Goal: Check status: Check status

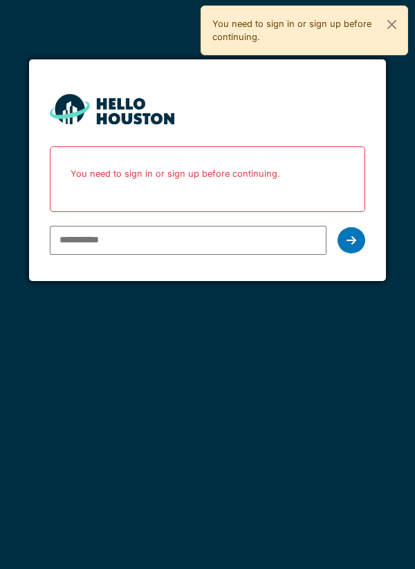
click at [84, 234] on input "email" at bounding box center [188, 240] width 277 height 29
type input "**********"
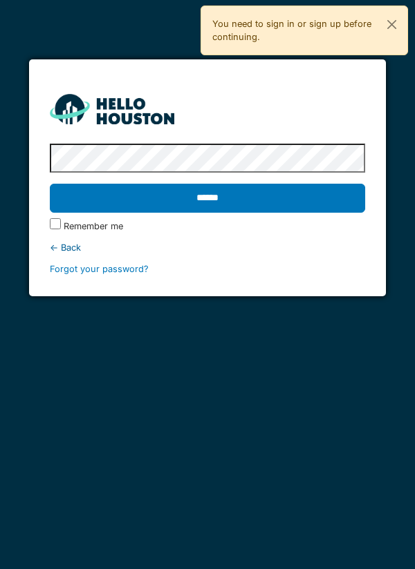
click at [191, 195] on input "******" at bounding box center [208, 198] width 316 height 29
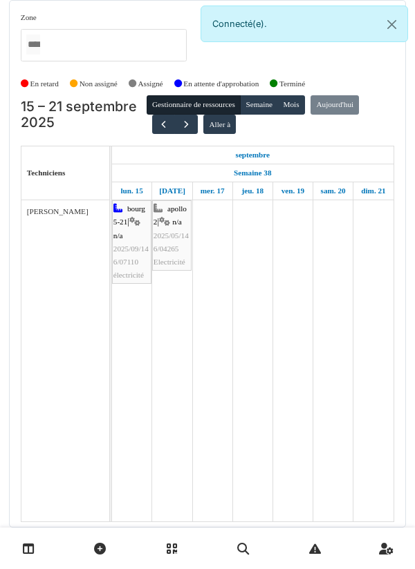
scroll to position [52, 0]
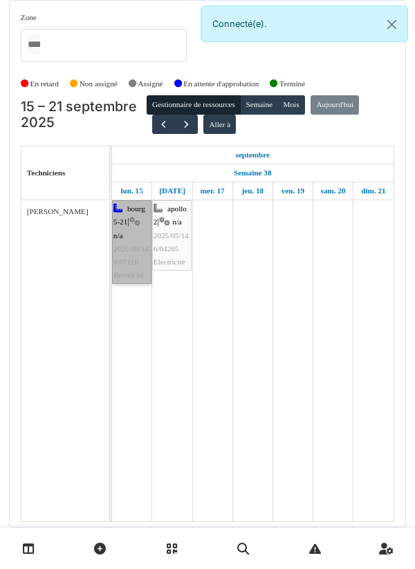
click at [133, 200] on link "bourg 5-21 | n/a 2025/09/146/07110 électricité" at bounding box center [131, 242] width 39 height 84
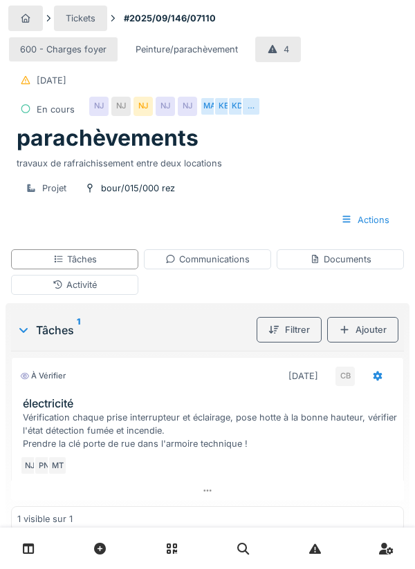
click at [203, 490] on icon at bounding box center [207, 490] width 11 height 9
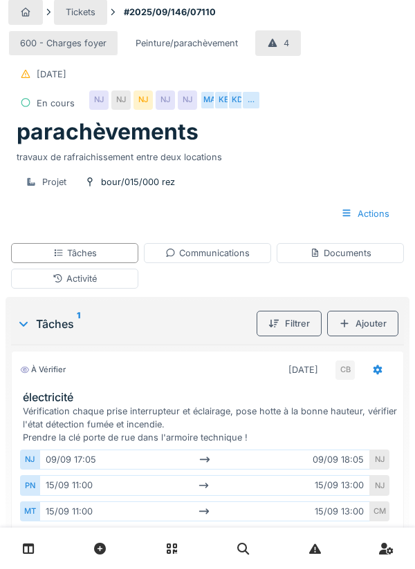
scroll to position [3, 0]
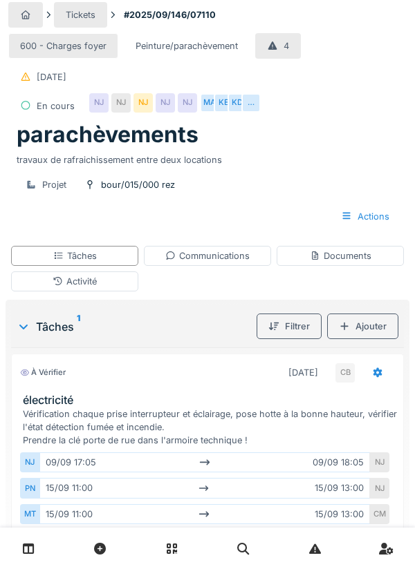
click at [242, 255] on div "Communications" at bounding box center [207, 255] width 84 height 13
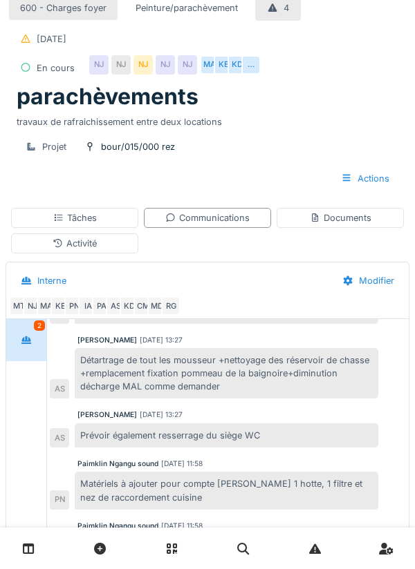
scroll to position [46, 0]
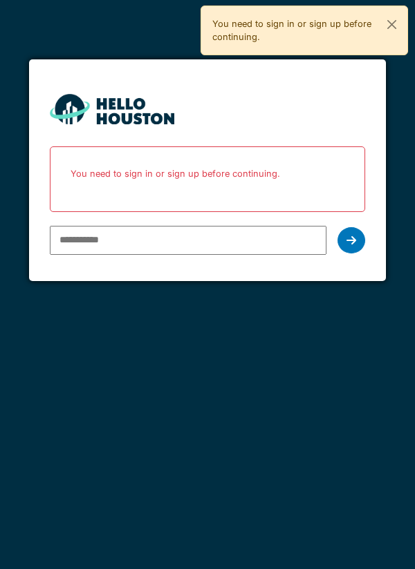
click at [104, 238] on input "email" at bounding box center [188, 240] width 277 height 29
type input "**********"
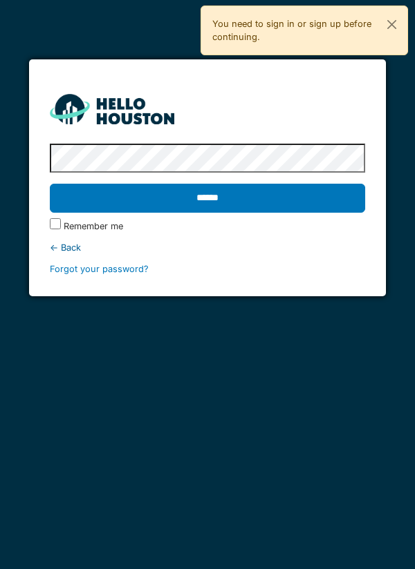
click at [169, 201] on input "******" at bounding box center [208, 198] width 316 height 29
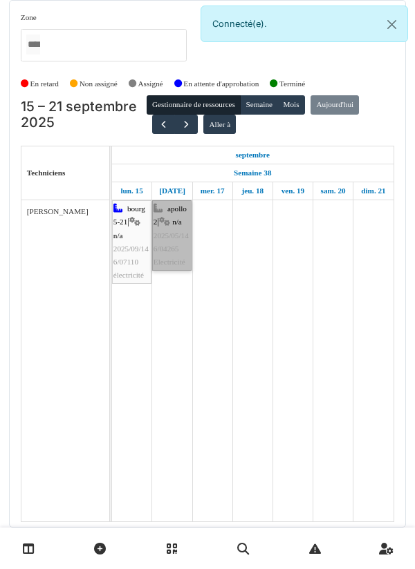
click at [186, 211] on link "apollo 2 | n/a 2025/05/146/04265 Electricité" at bounding box center [171, 235] width 39 height 70
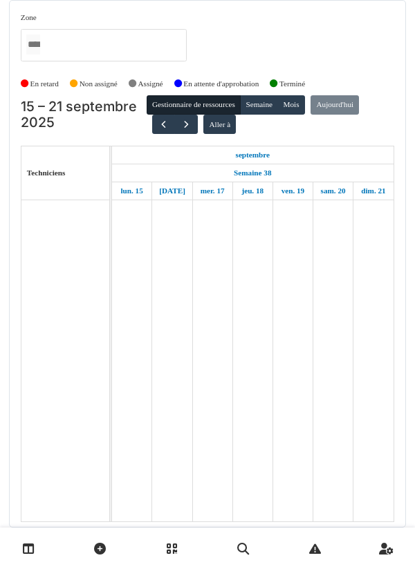
click at [192, 287] on td at bounding box center [212, 360] width 40 height 321
click at [166, 116] on button "button" at bounding box center [163, 125] width 23 height 20
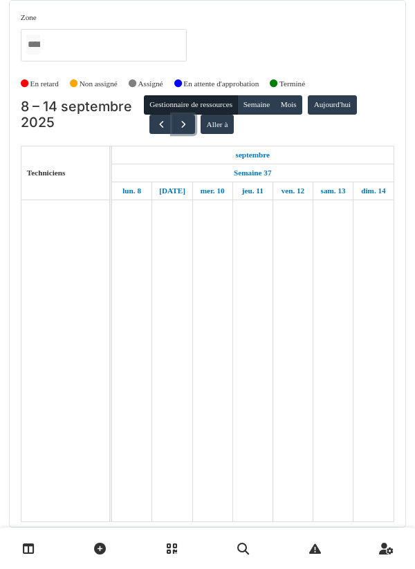
click at [185, 130] on button "button" at bounding box center [183, 125] width 23 height 20
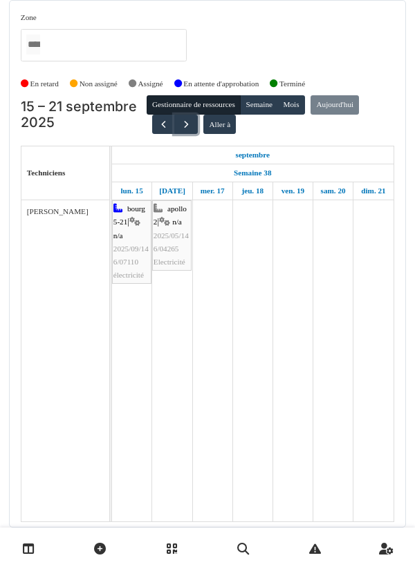
click at [187, 126] on button "button" at bounding box center [185, 125] width 23 height 20
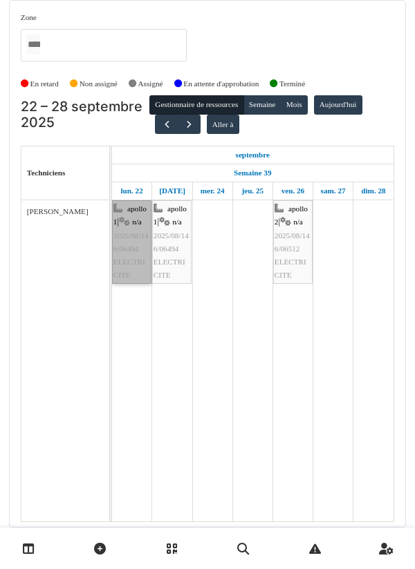
click at [135, 261] on link "apollo 1 | n/a 2025/08/146/06494 ELECTRICITE" at bounding box center [131, 242] width 39 height 84
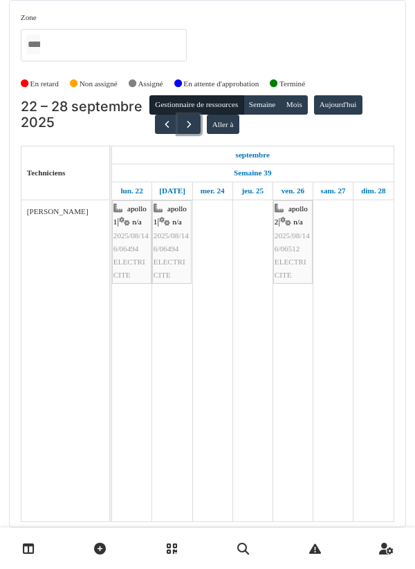
click at [191, 128] on button "button" at bounding box center [189, 125] width 23 height 20
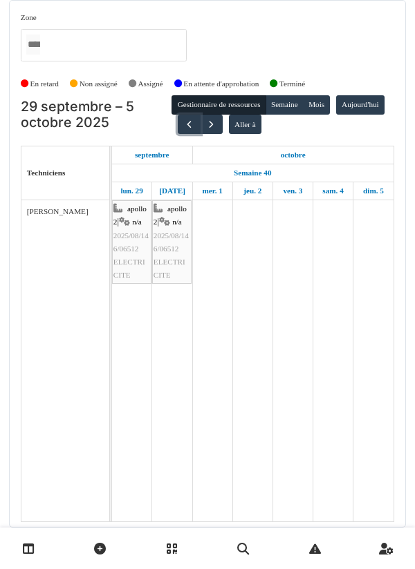
click at [195, 126] on span "button" at bounding box center [189, 125] width 12 height 12
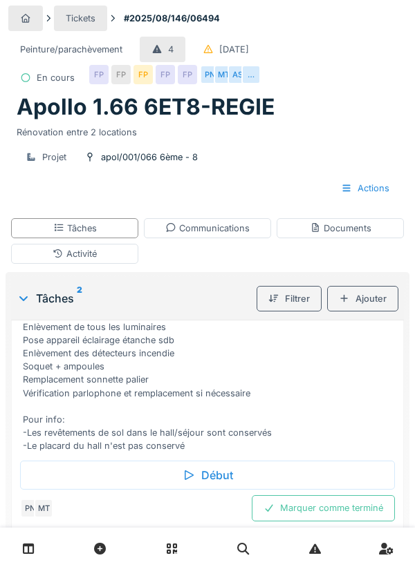
scroll to position [142, 0]
